Goal: Check status: Check status

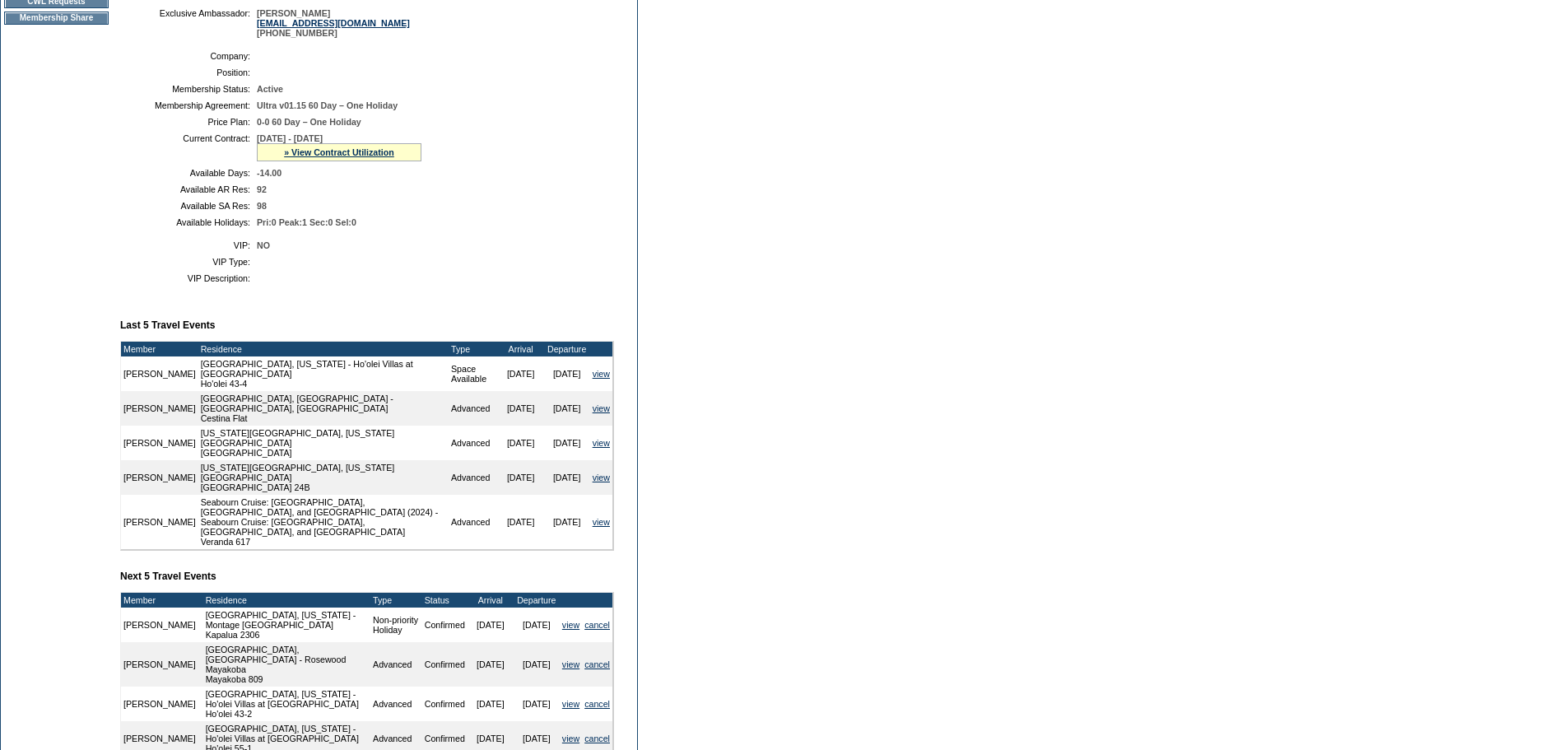
scroll to position [247, 0]
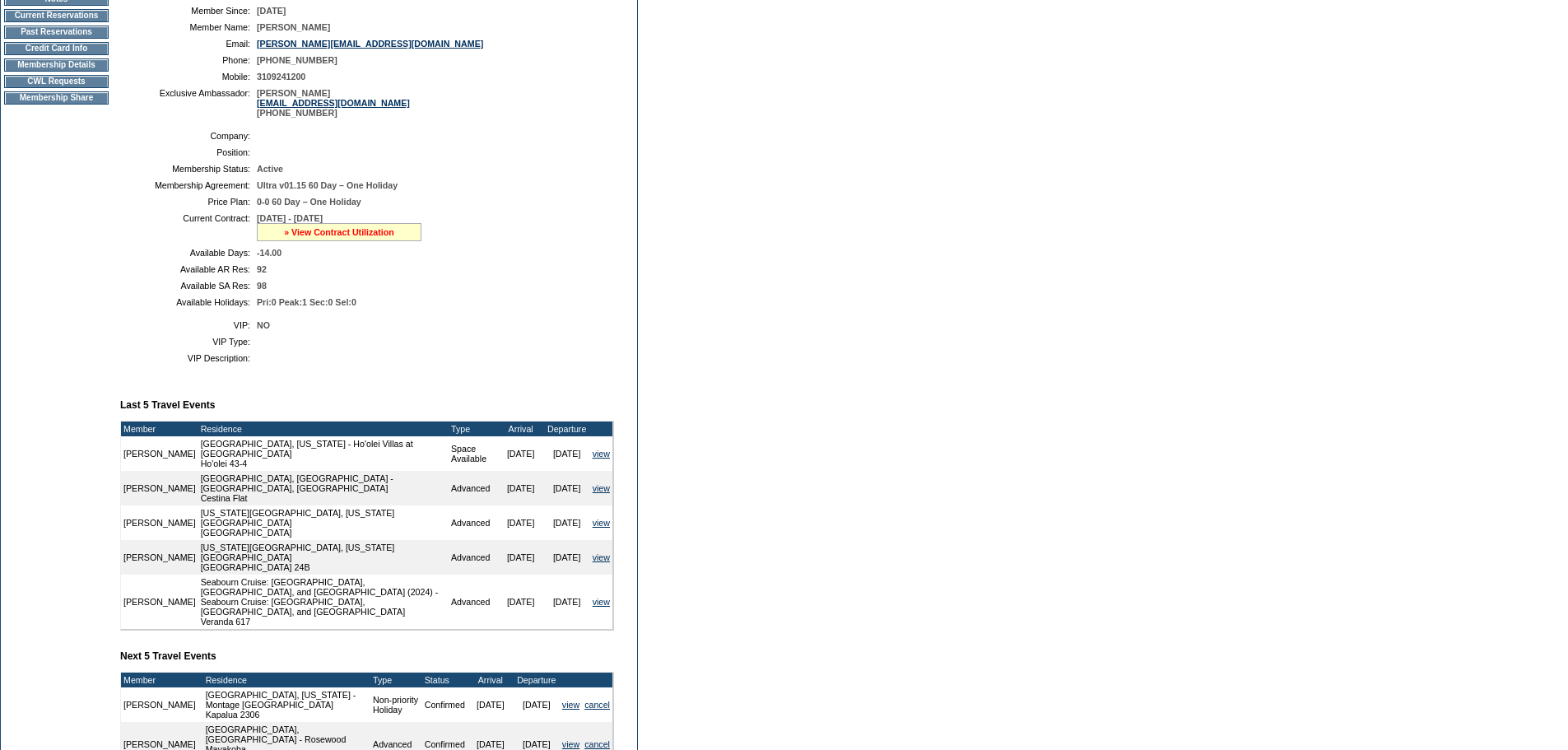
click at [368, 237] on link "» View Contract Utilization" at bounding box center [339, 231] width 110 height 10
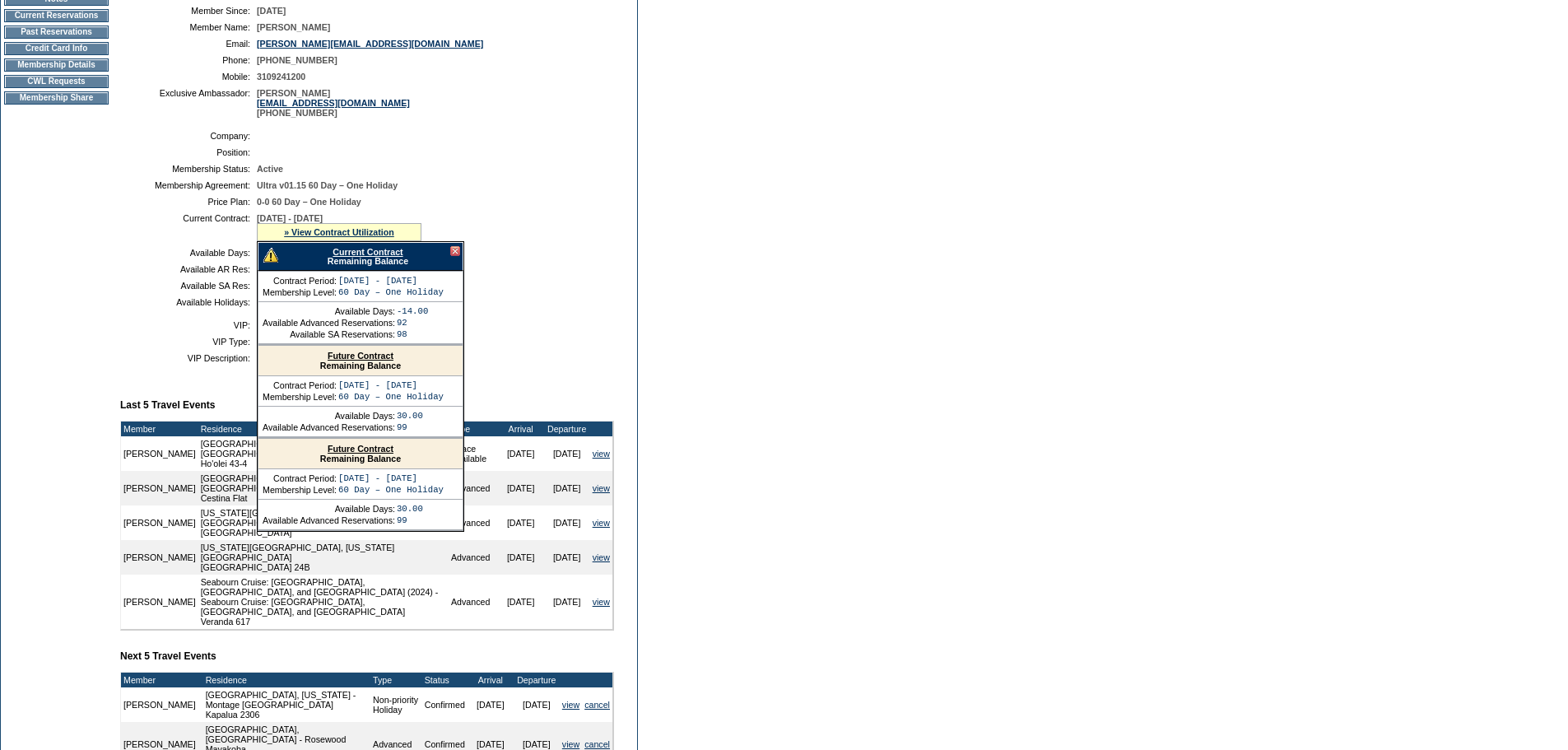
click at [373, 257] on link "Current Contract" at bounding box center [367, 252] width 70 height 10
click at [454, 256] on div at bounding box center [454, 251] width 10 height 10
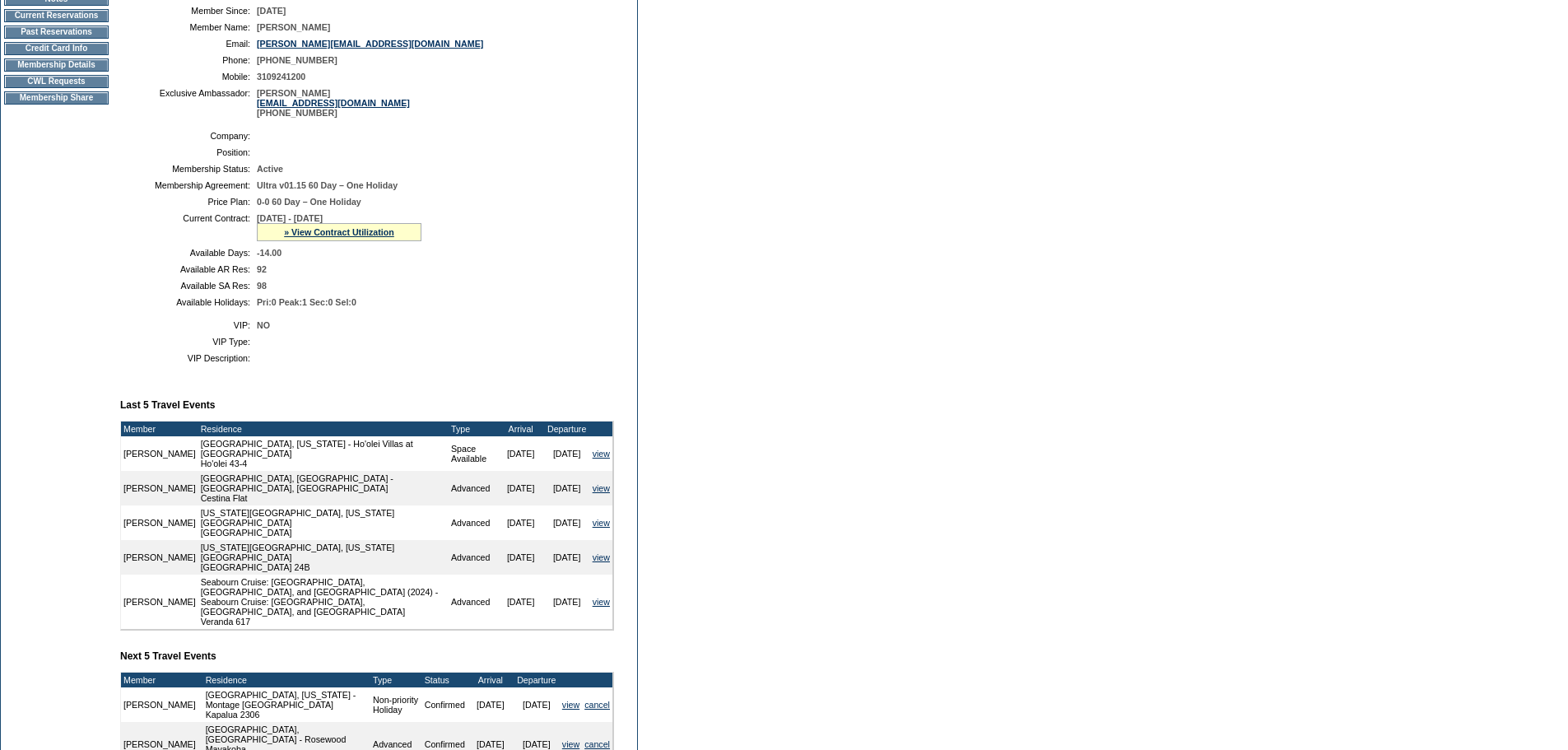
click at [733, 279] on form "Follow Us ::" at bounding box center [784, 398] width 1568 height 1291
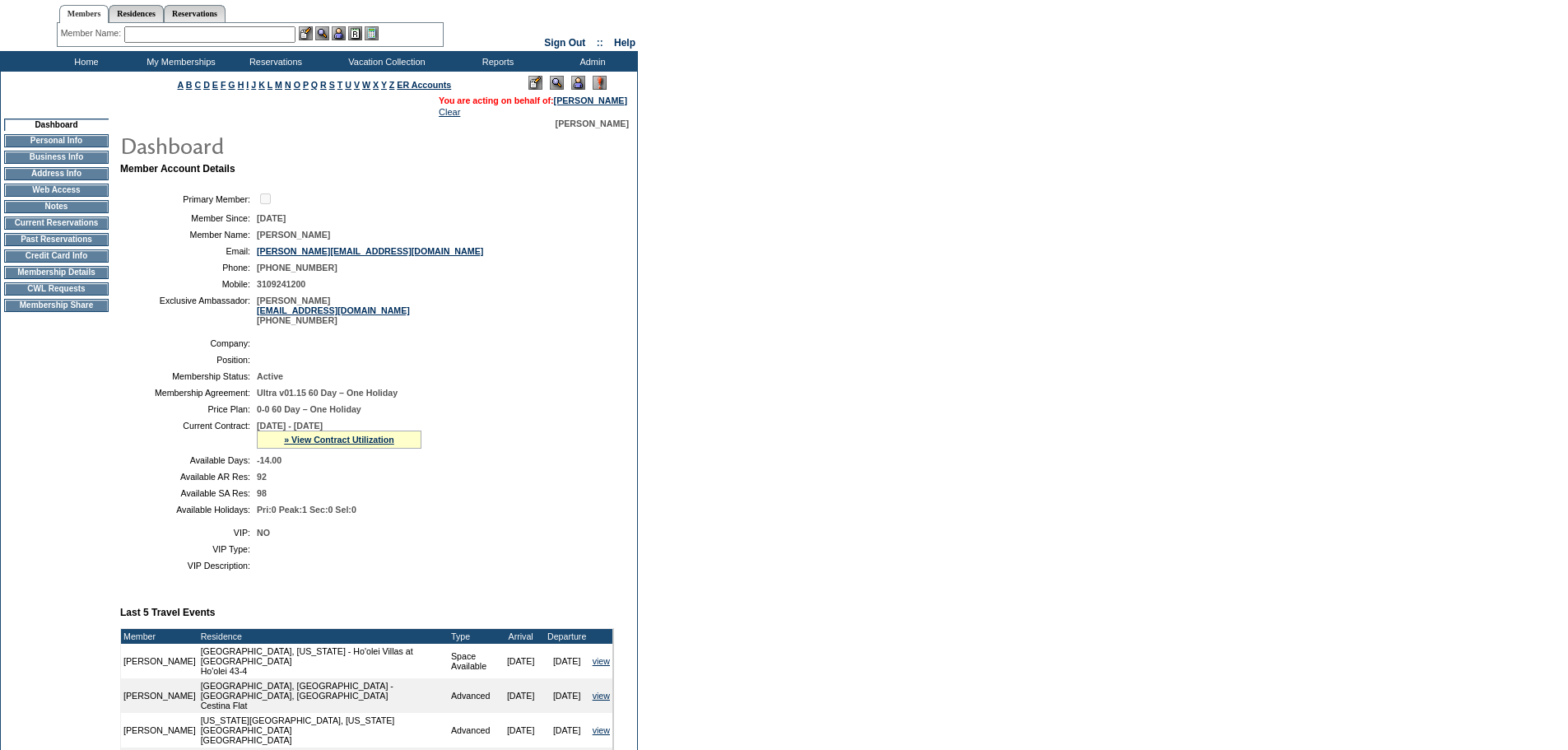
scroll to position [0, 0]
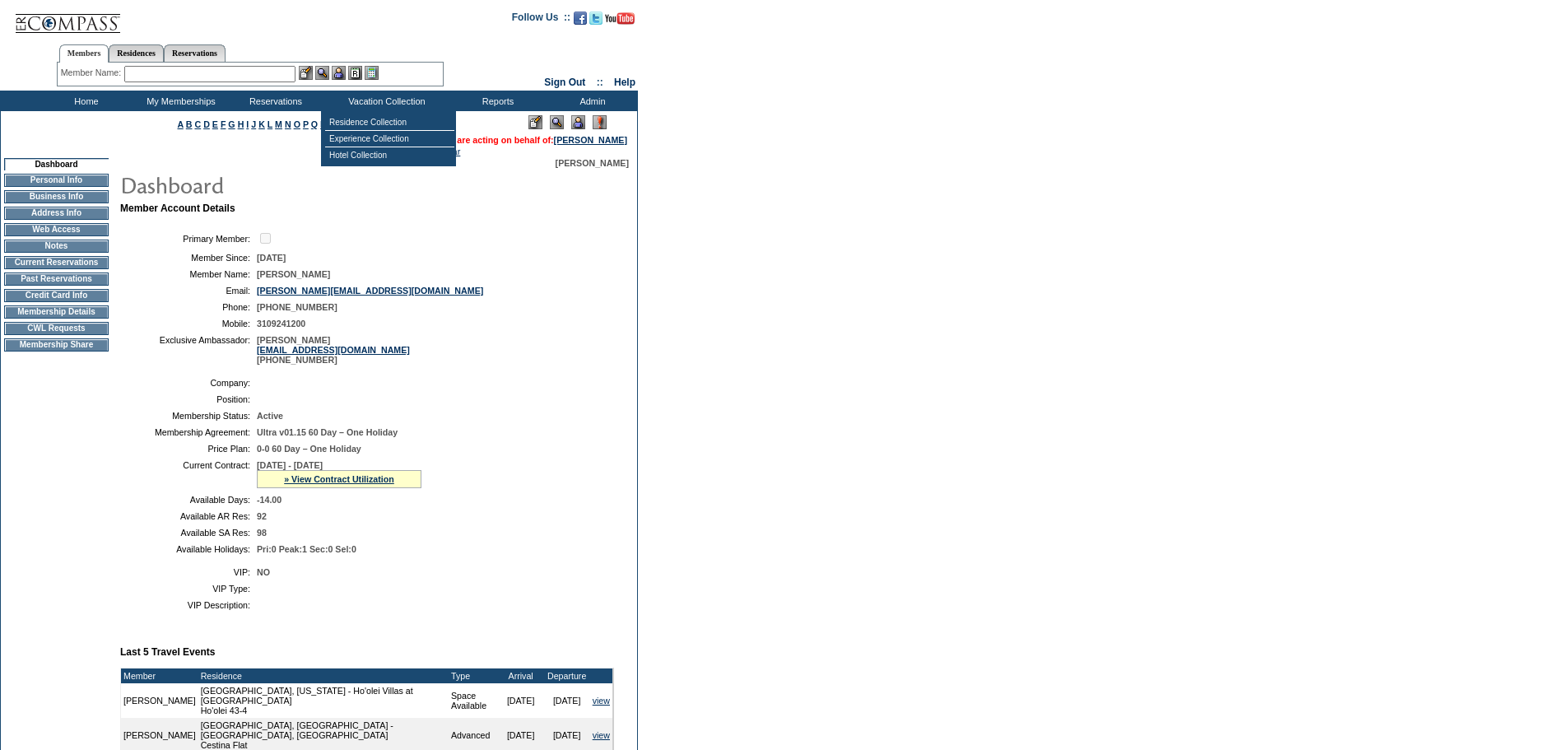
drag, startPoint x: 399, startPoint y: 118, endPoint x: 431, endPoint y: 79, distance: 50.4
click at [430, 79] on form "Follow Us ::" at bounding box center [784, 645] width 1568 height 1291
click at [264, 78] on input "text" at bounding box center [210, 74] width 171 height 17
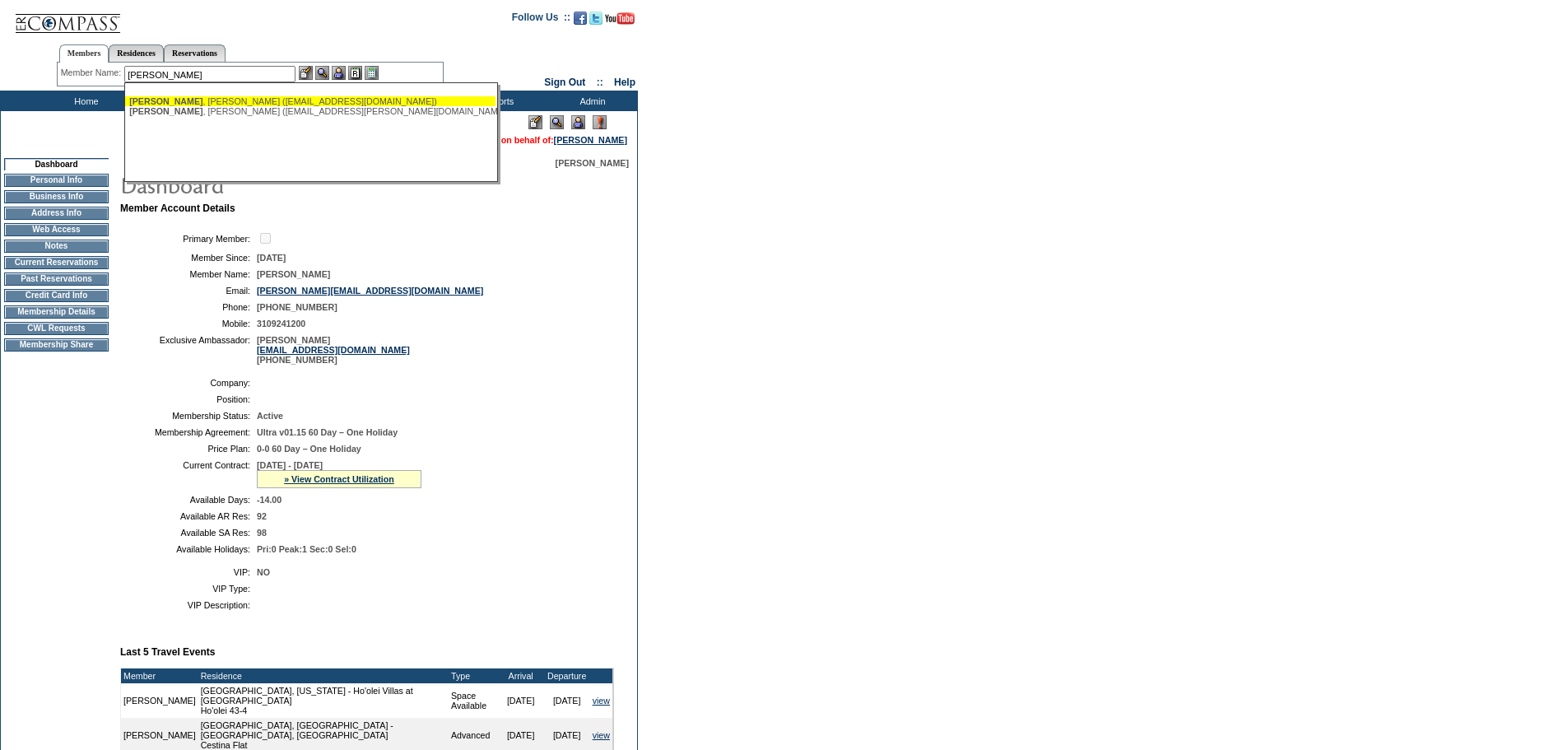
click at [296, 101] on div "[PERSON_NAME] ([EMAIL_ADDRESS][DOMAIN_NAME])" at bounding box center [310, 101] width 362 height 10
type input "[PERSON_NAME] ([EMAIL_ADDRESS][DOMAIN_NAME])"
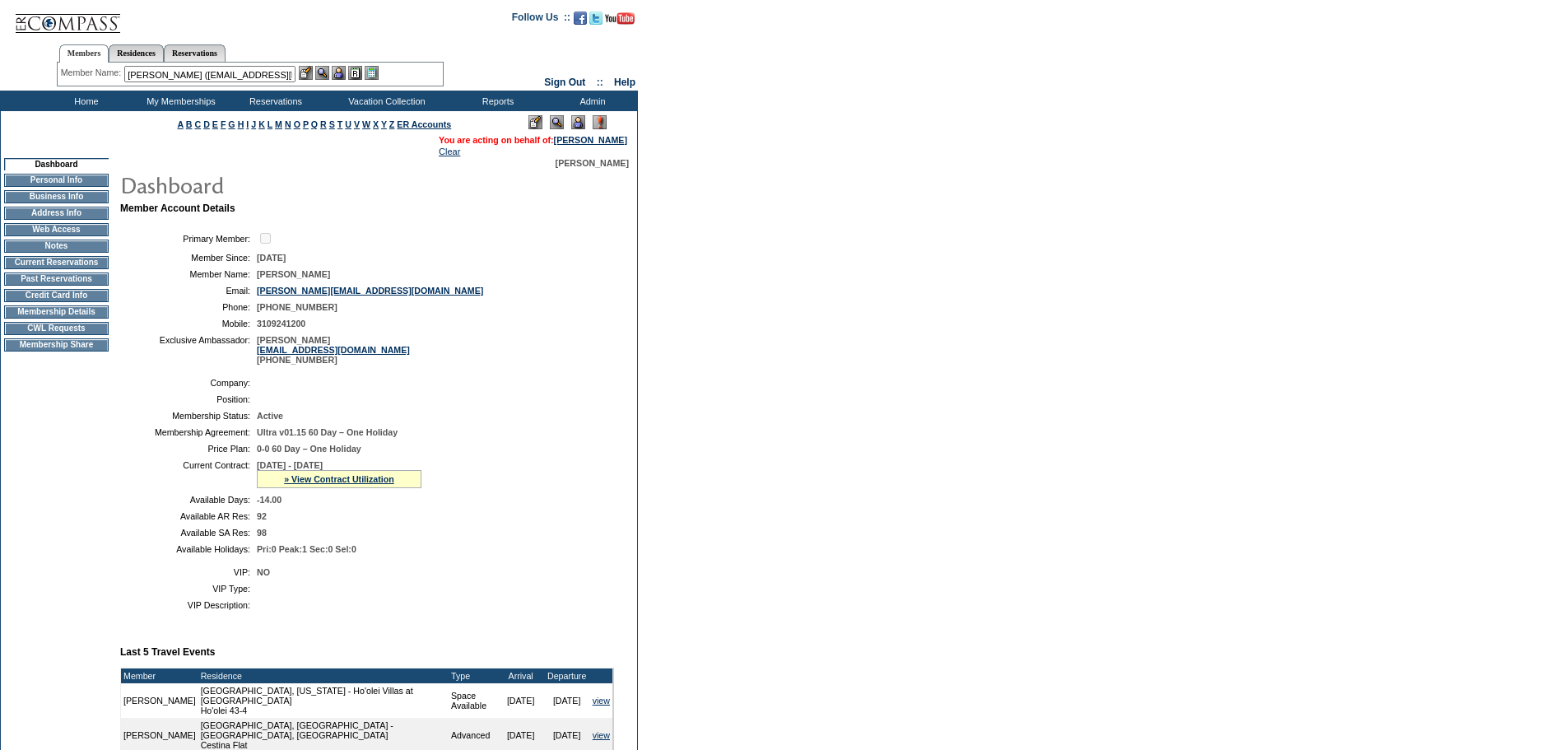
click at [342, 76] on img at bounding box center [339, 73] width 14 height 14
click at [327, 72] on img at bounding box center [322, 73] width 14 height 14
